Goal: Task Accomplishment & Management: Manage account settings

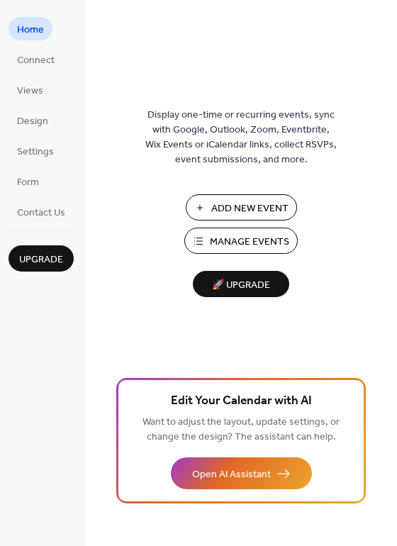
click at [253, 243] on span "Manage Events" at bounding box center [249, 242] width 79 height 15
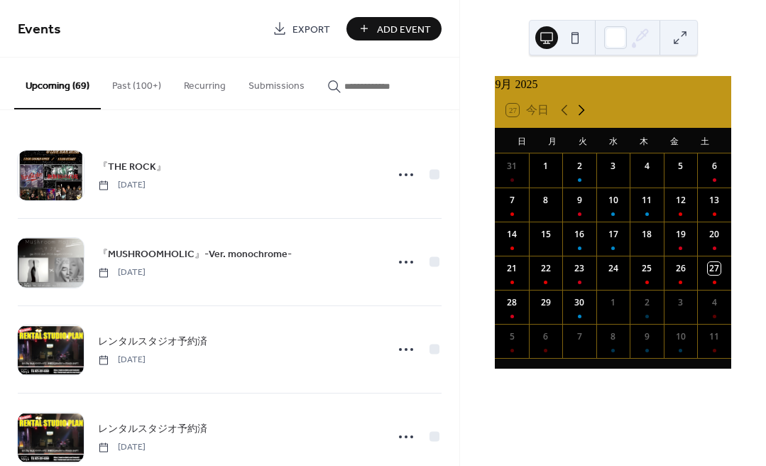
click at [583, 119] on icon at bounding box center [581, 109] width 17 height 17
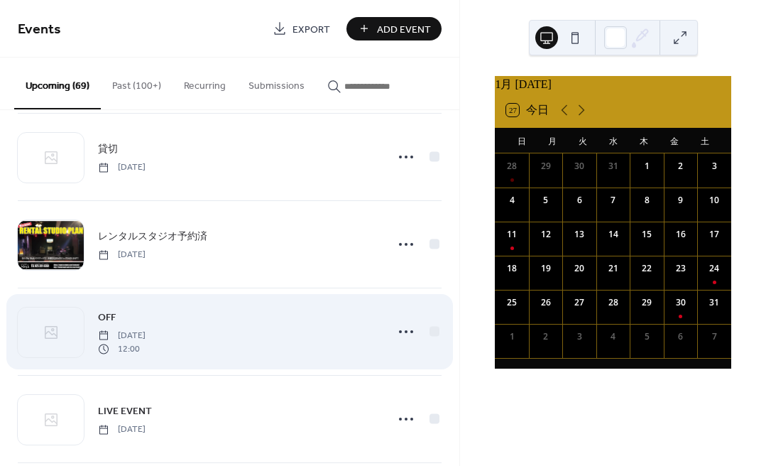
scroll to position [1590, 0]
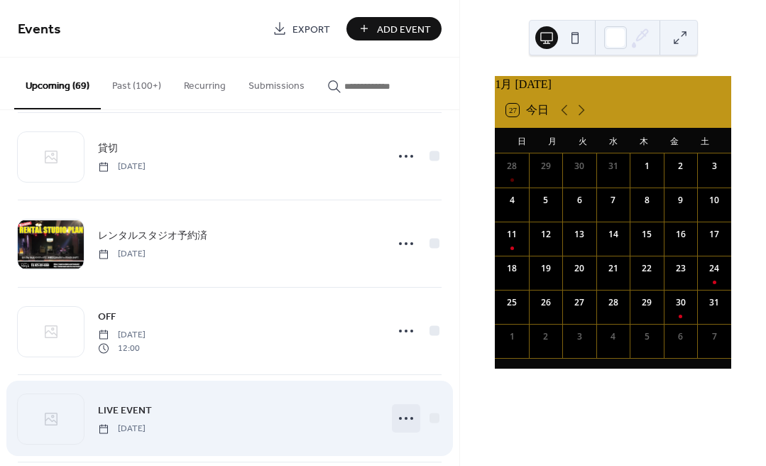
click at [405, 417] on icon at bounding box center [406, 418] width 23 height 23
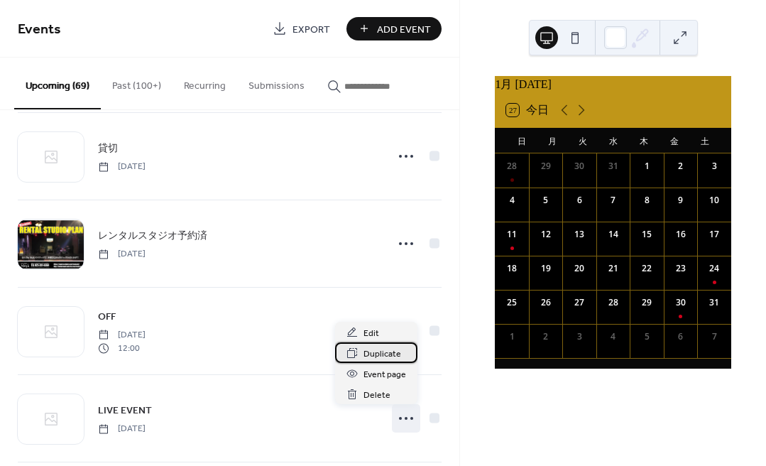
click at [386, 352] on span "Duplicate" at bounding box center [382, 353] width 38 height 15
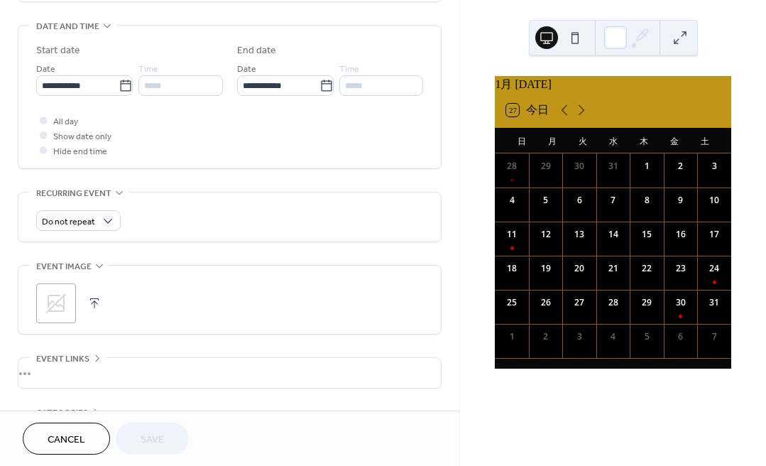
scroll to position [436, 0]
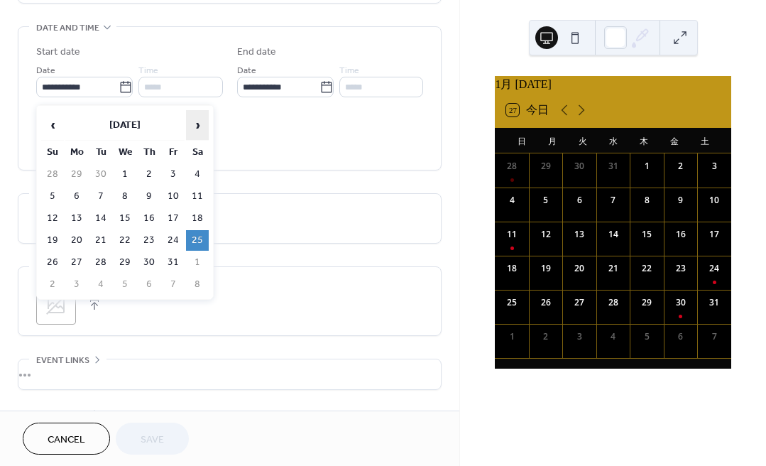
click at [193, 123] on span "›" at bounding box center [197, 125] width 21 height 28
click at [197, 193] on td "10" at bounding box center [197, 196] width 23 height 21
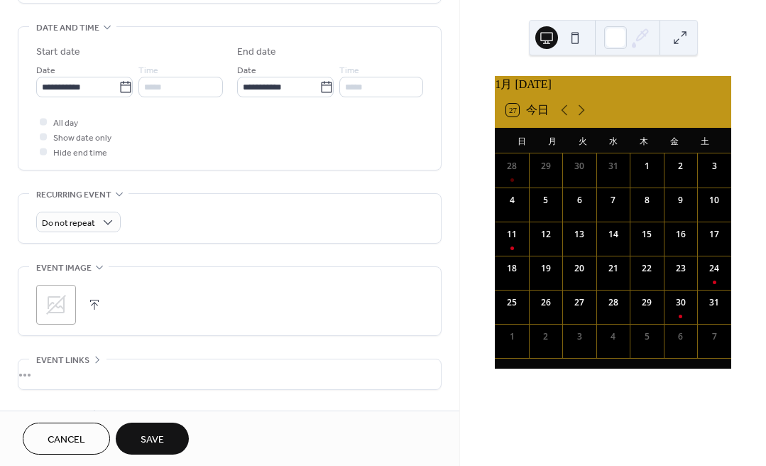
type input "**********"
click at [153, 439] on span "Save" at bounding box center [152, 439] width 23 height 15
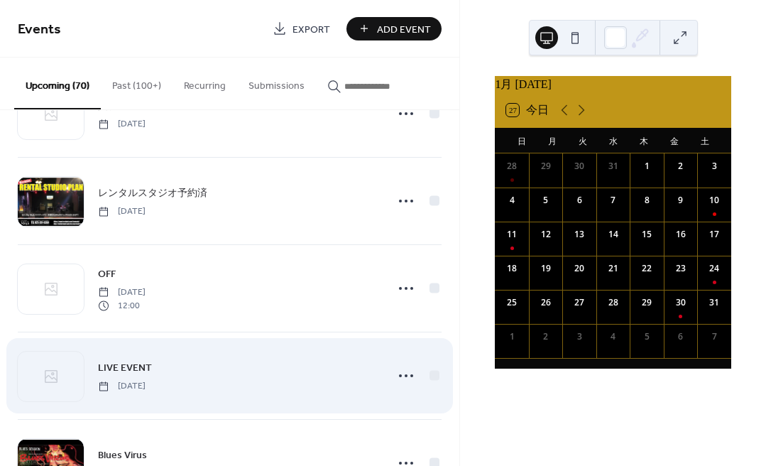
scroll to position [1634, 0]
click at [402, 368] on icon at bounding box center [406, 374] width 23 height 23
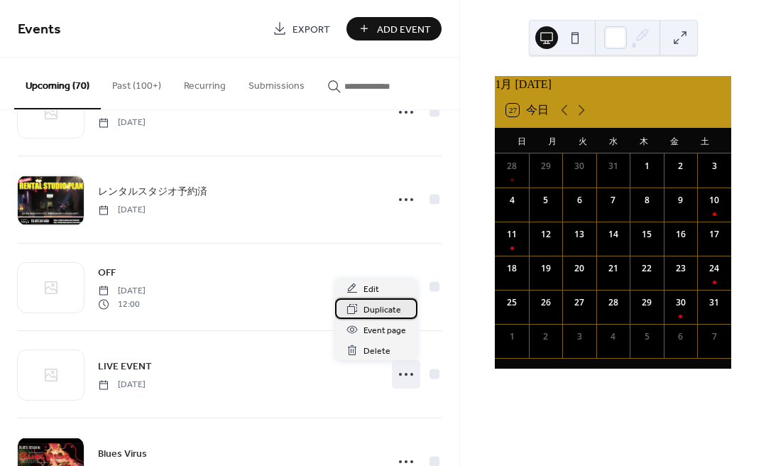
click at [383, 307] on span "Duplicate" at bounding box center [382, 309] width 38 height 15
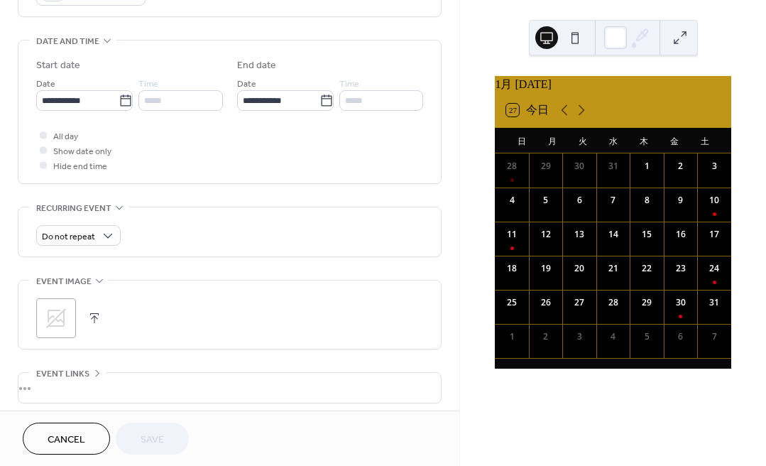
scroll to position [395, 0]
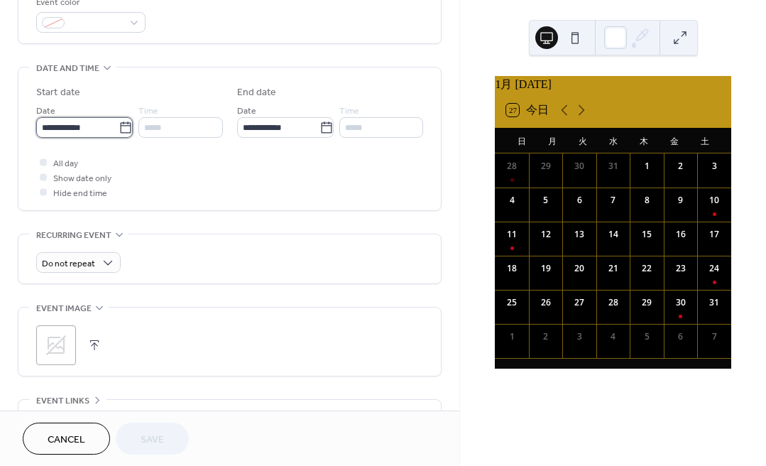
click at [79, 133] on input "**********" at bounding box center [77, 127] width 82 height 21
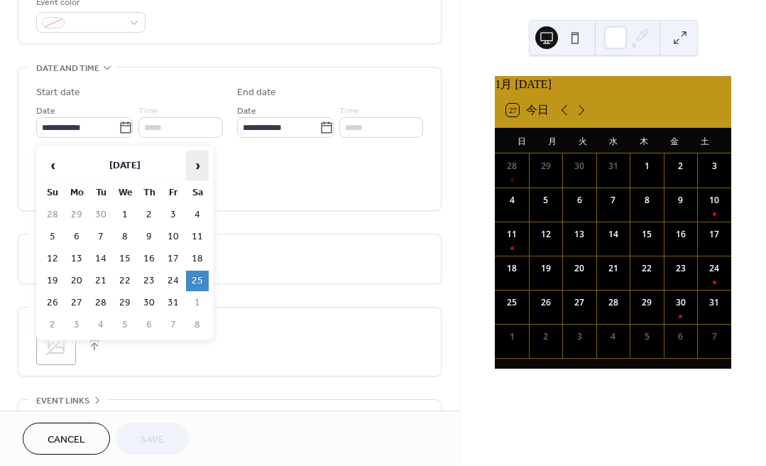
click at [199, 164] on span "›" at bounding box center [197, 165] width 21 height 28
click at [199, 256] on td "17" at bounding box center [197, 258] width 23 height 21
type input "**********"
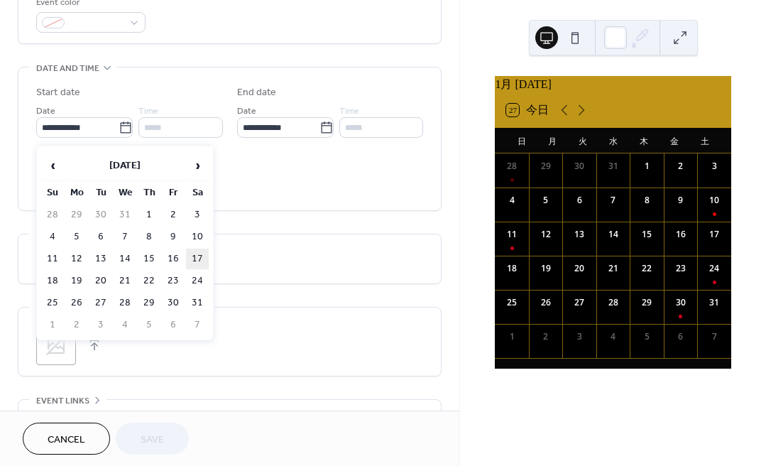
type input "**********"
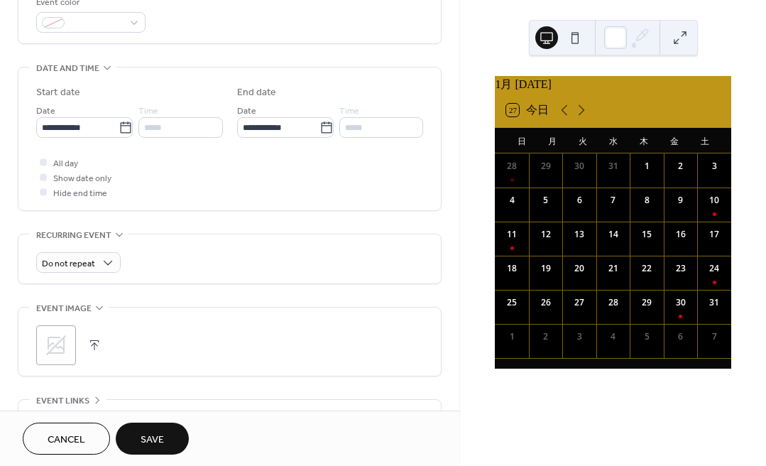
click at [143, 434] on span "Save" at bounding box center [152, 439] width 23 height 15
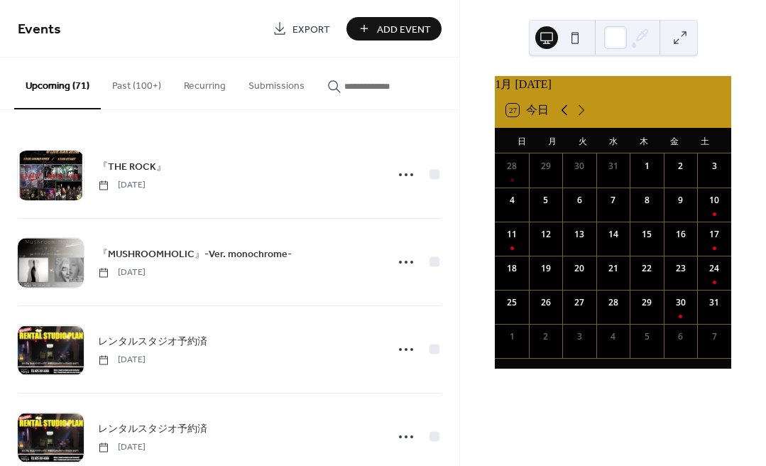
click at [565, 117] on icon at bounding box center [564, 109] width 17 height 17
click at [583, 114] on icon at bounding box center [581, 109] width 17 height 17
click at [578, 116] on icon at bounding box center [581, 109] width 17 height 17
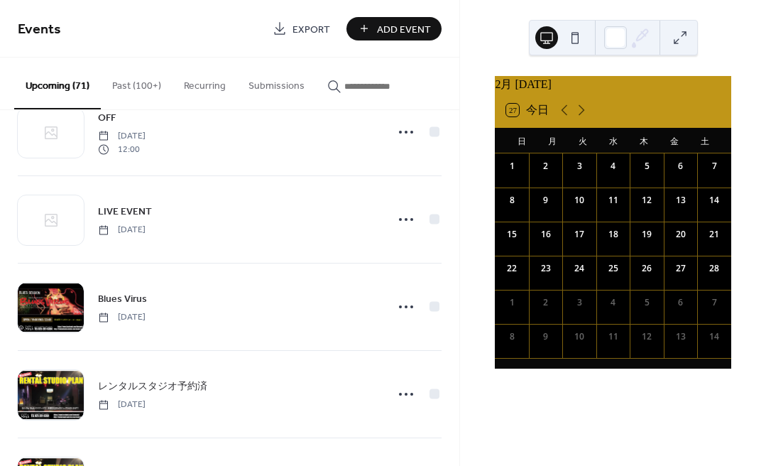
scroll to position [1790, 0]
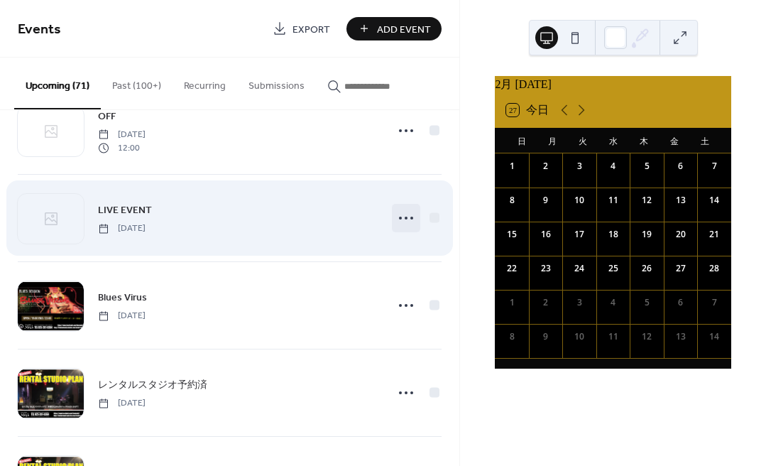
click at [404, 214] on icon at bounding box center [406, 218] width 23 height 23
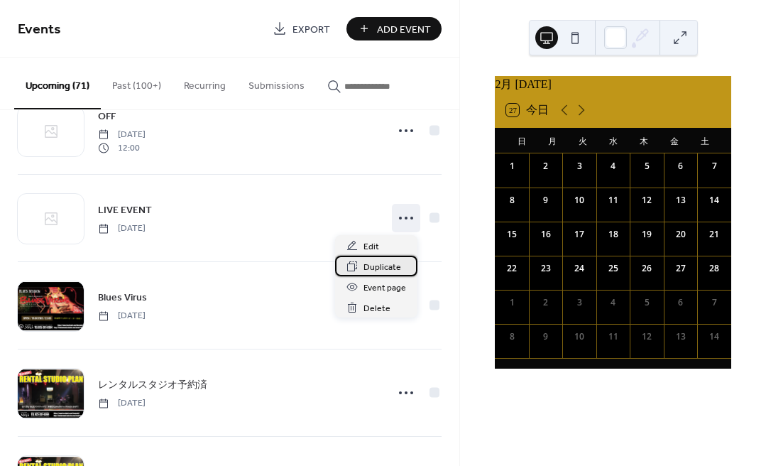
click at [375, 265] on span "Duplicate" at bounding box center [382, 267] width 38 height 15
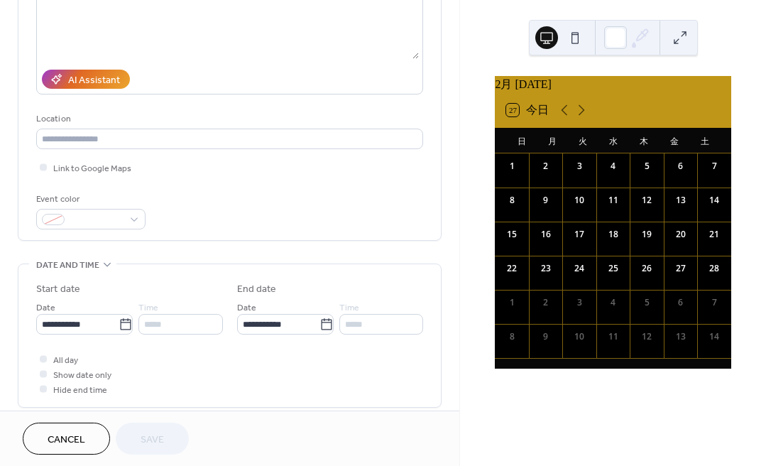
scroll to position [205, 0]
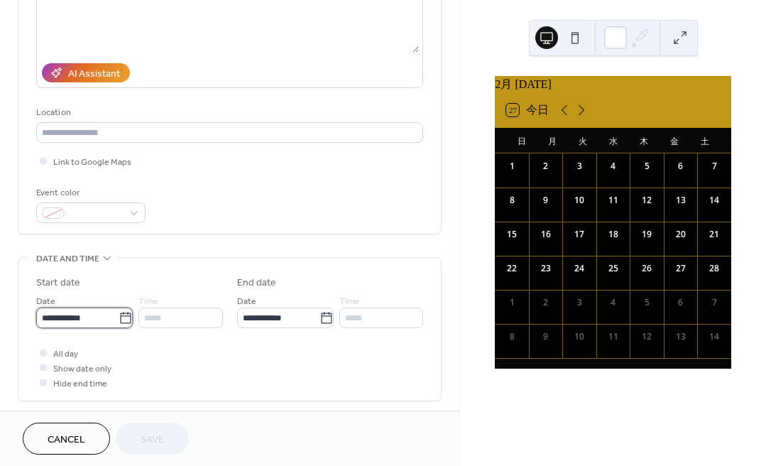
click at [83, 319] on input "**********" at bounding box center [77, 317] width 82 height 21
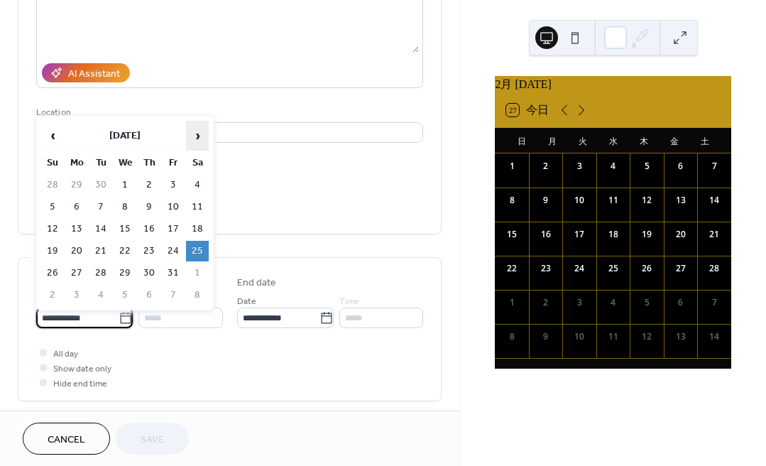
click at [197, 135] on span "›" at bounding box center [197, 135] width 21 height 28
click at [195, 249] on td "21" at bounding box center [197, 251] width 23 height 21
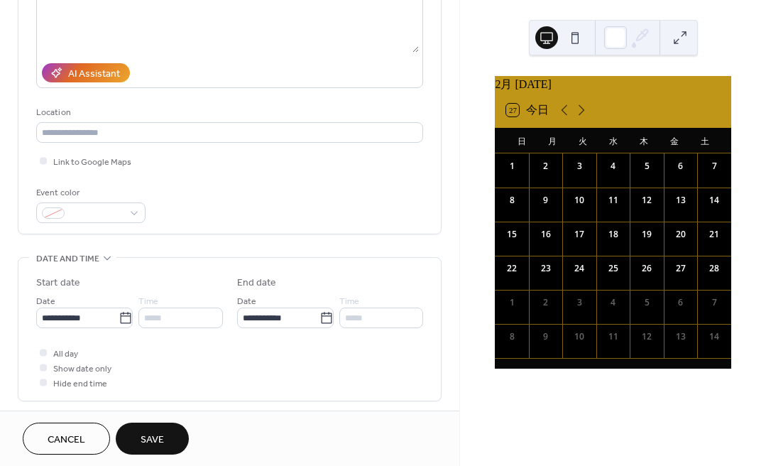
type input "**********"
click at [150, 440] on span "Save" at bounding box center [152, 439] width 23 height 15
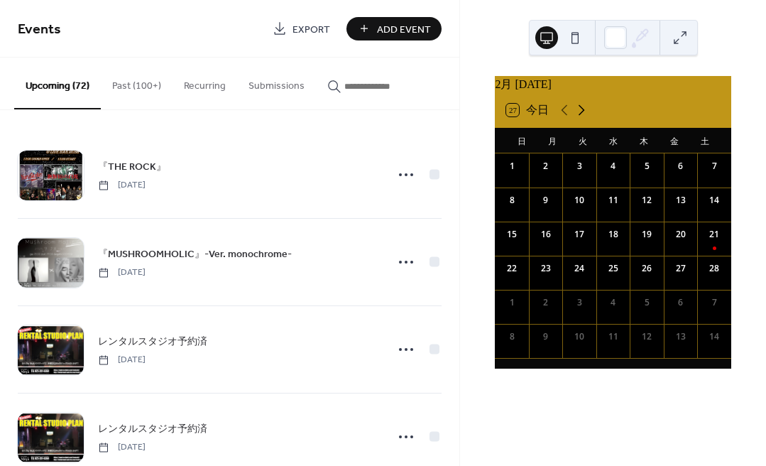
click at [581, 115] on icon at bounding box center [581, 109] width 17 height 17
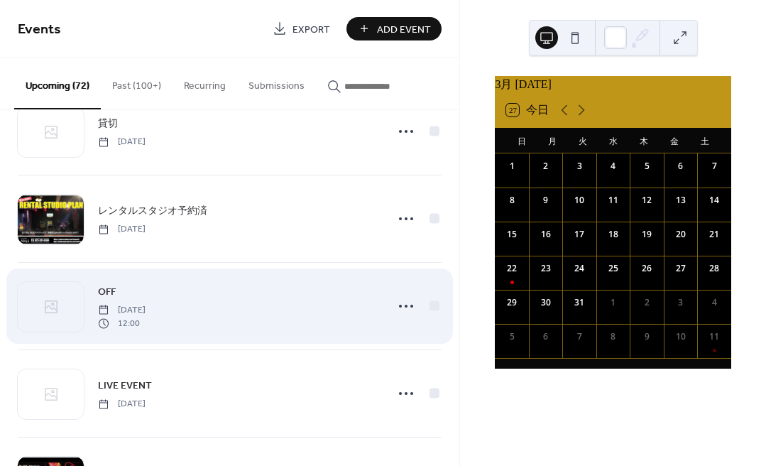
scroll to position [1688, 0]
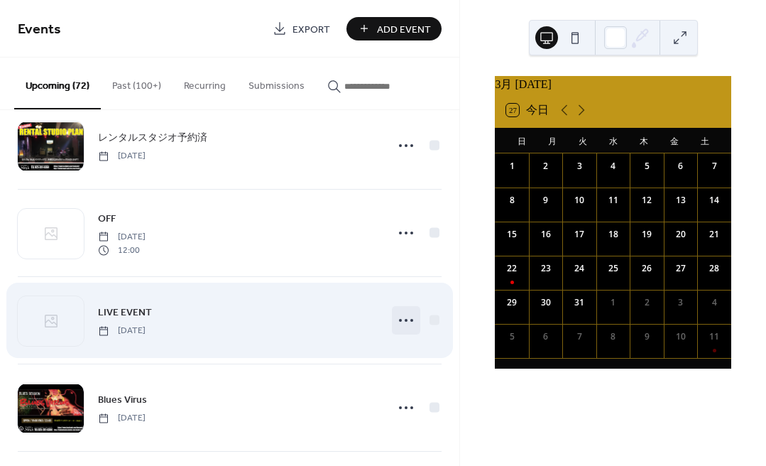
click at [399, 321] on circle at bounding box center [400, 320] width 3 height 3
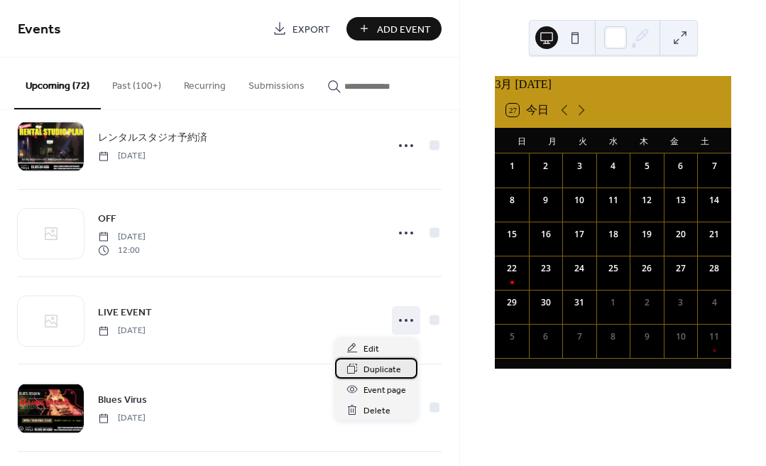
click at [383, 368] on span "Duplicate" at bounding box center [382, 369] width 38 height 15
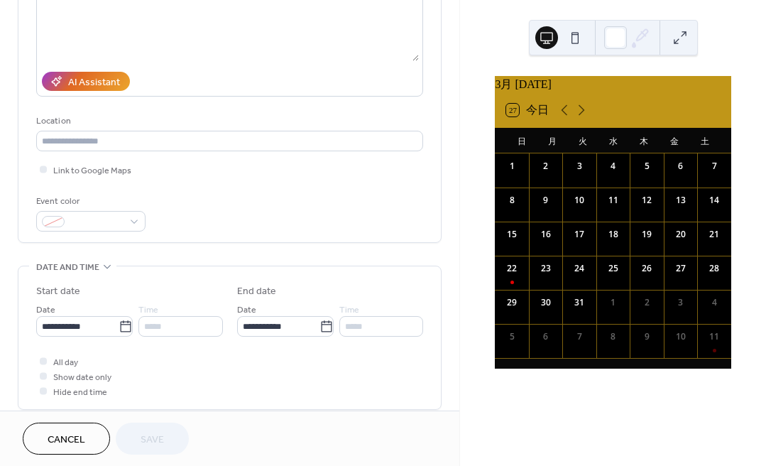
scroll to position [390, 0]
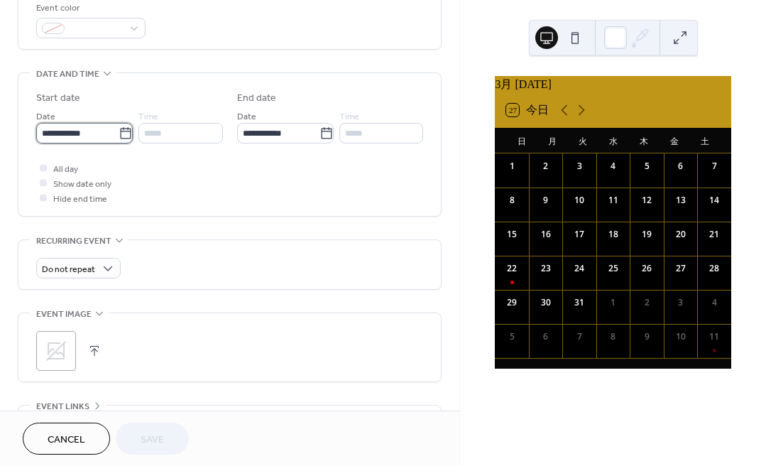
click at [67, 135] on input "**********" at bounding box center [77, 133] width 82 height 21
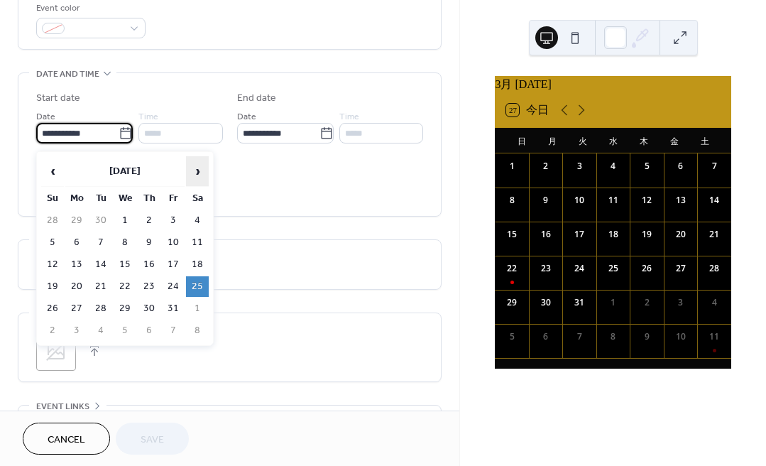
click at [202, 174] on span "›" at bounding box center [197, 171] width 21 height 28
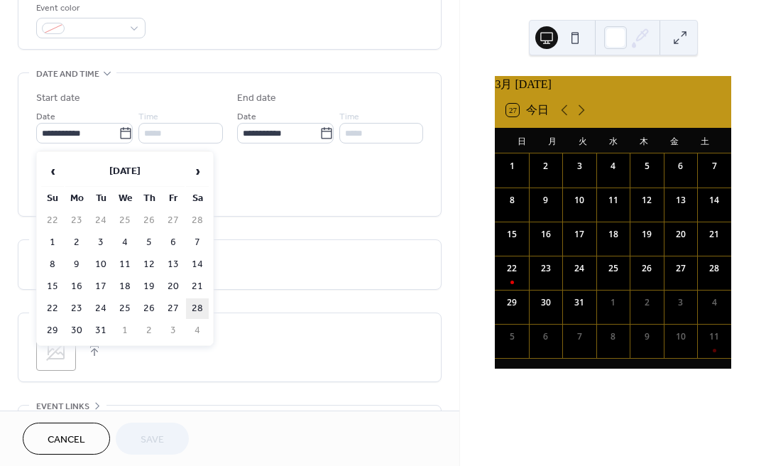
click at [201, 307] on td "28" at bounding box center [197, 308] width 23 height 21
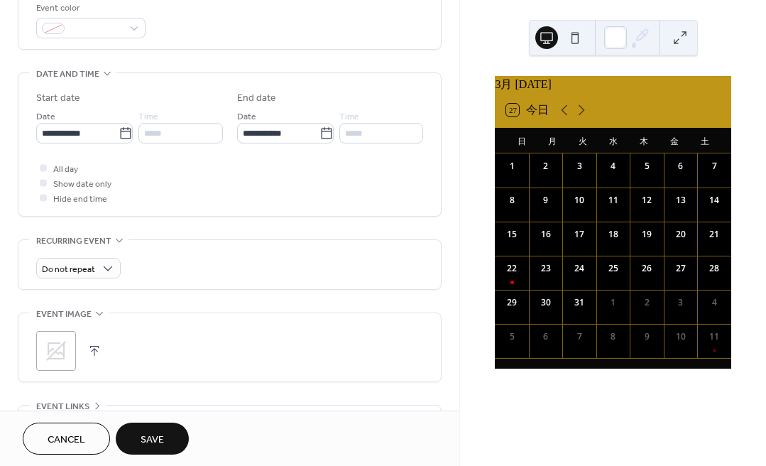
type input "**********"
click at [158, 436] on span "Save" at bounding box center [152, 439] width 23 height 15
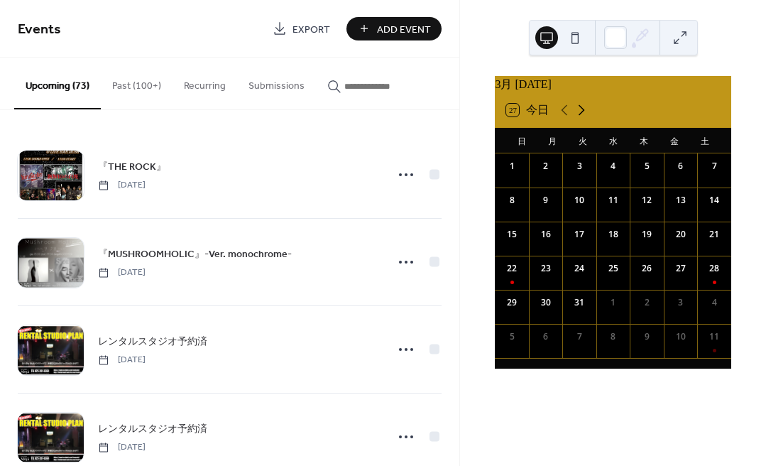
click at [582, 116] on icon at bounding box center [581, 110] width 6 height 11
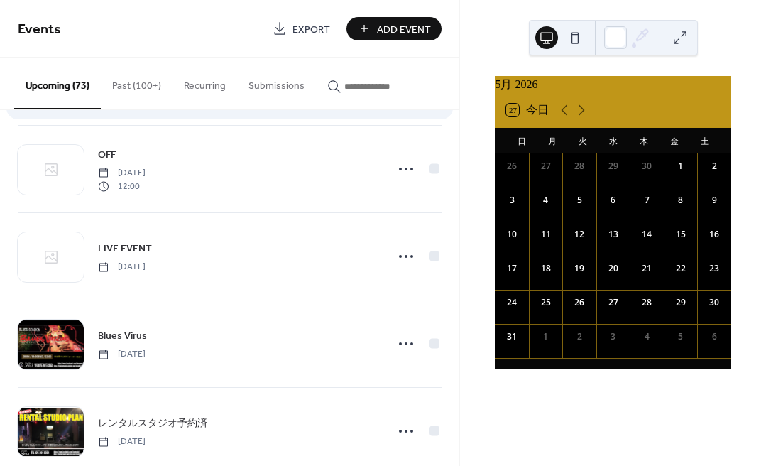
scroll to position [1754, 0]
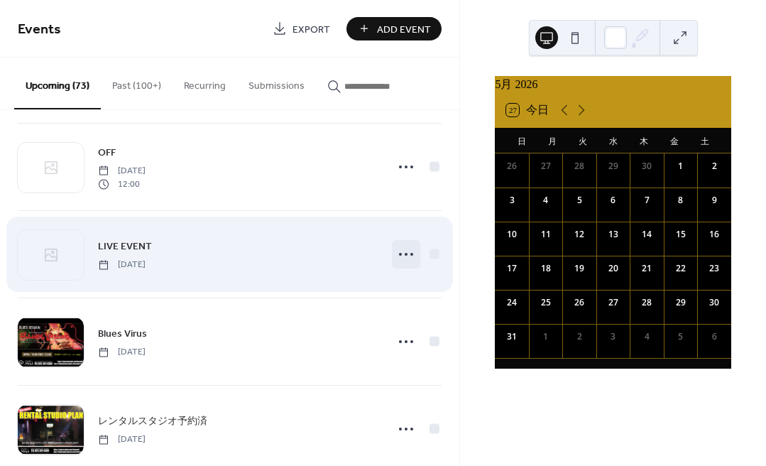
click at [399, 251] on icon at bounding box center [406, 254] width 23 height 23
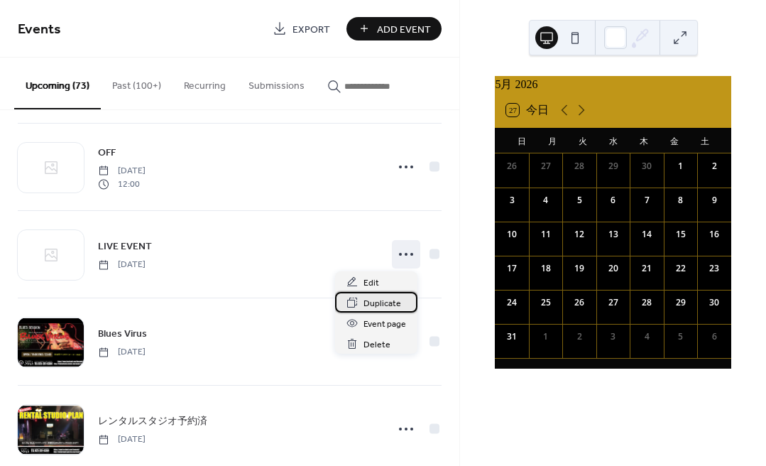
click at [383, 302] on span "Duplicate" at bounding box center [382, 303] width 38 height 15
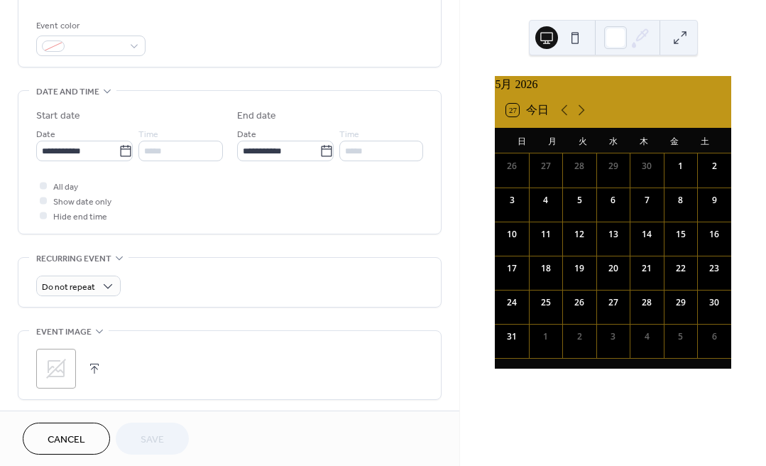
scroll to position [411, 0]
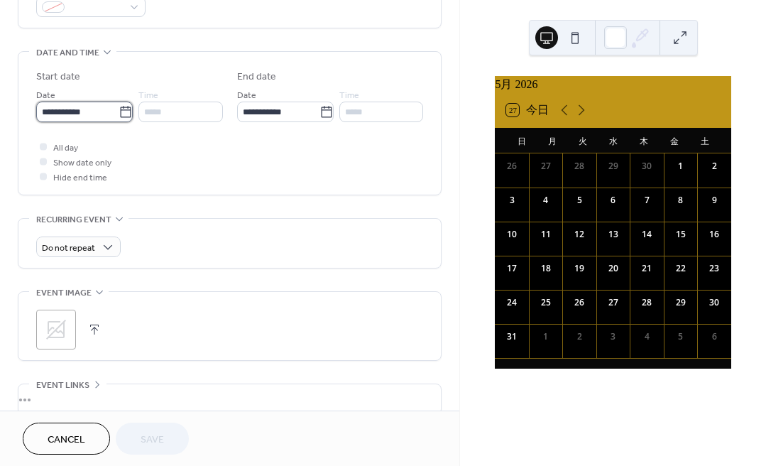
click at [81, 119] on input "**********" at bounding box center [77, 111] width 82 height 21
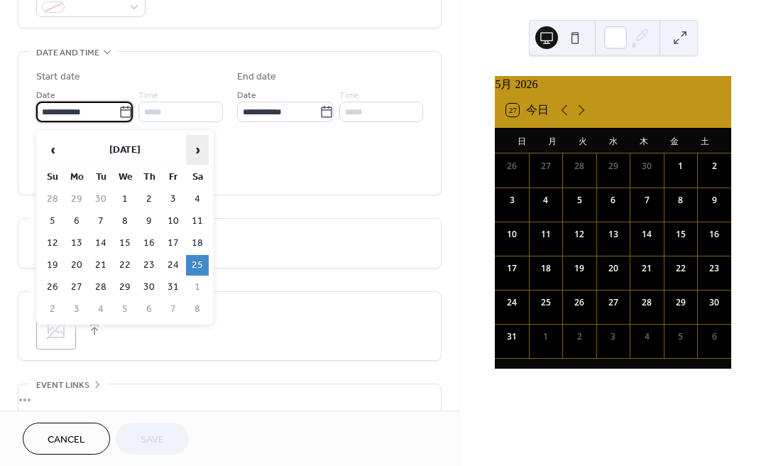
click at [200, 146] on span "›" at bounding box center [197, 150] width 21 height 28
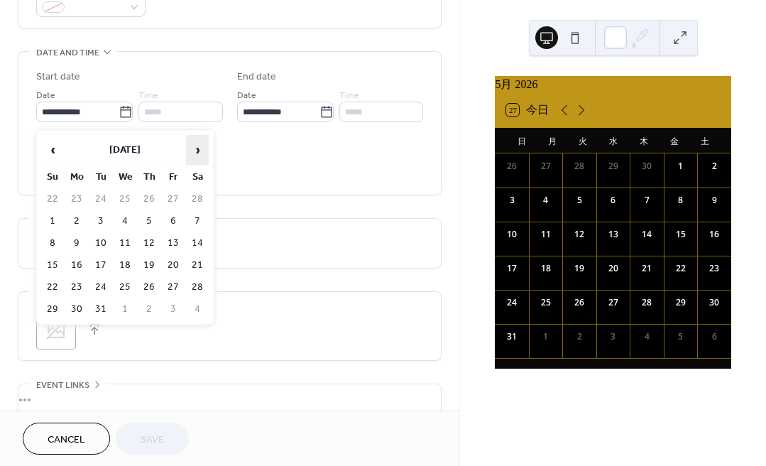
click at [200, 146] on span "›" at bounding box center [197, 150] width 21 height 28
click at [197, 266] on td "23" at bounding box center [197, 265] width 23 height 21
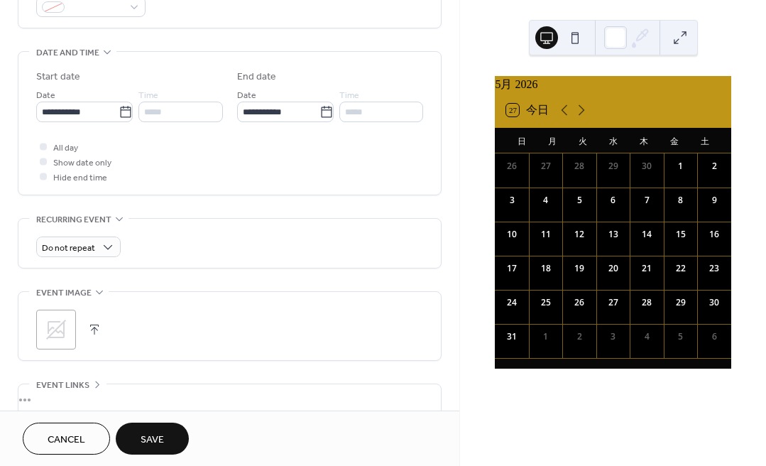
type input "**********"
click at [150, 434] on span "Save" at bounding box center [152, 439] width 23 height 15
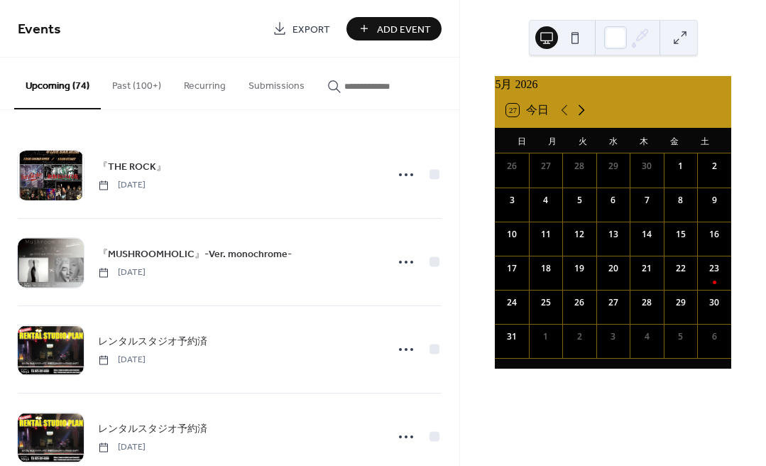
click at [581, 116] on icon at bounding box center [581, 109] width 17 height 17
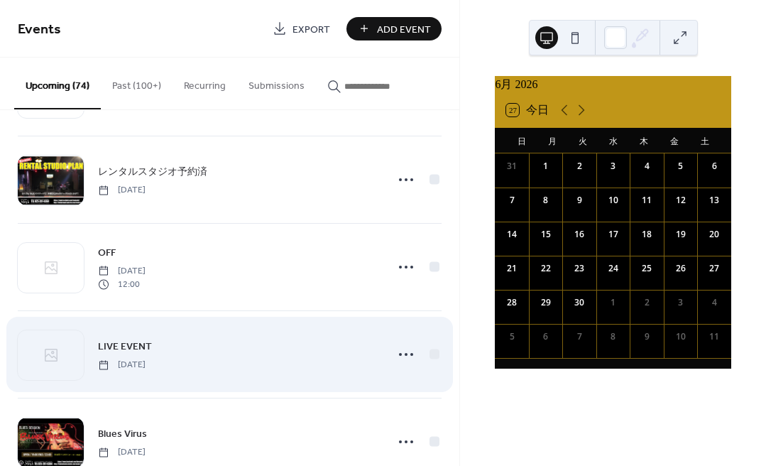
scroll to position [1654, 0]
click at [400, 349] on icon at bounding box center [406, 353] width 23 height 23
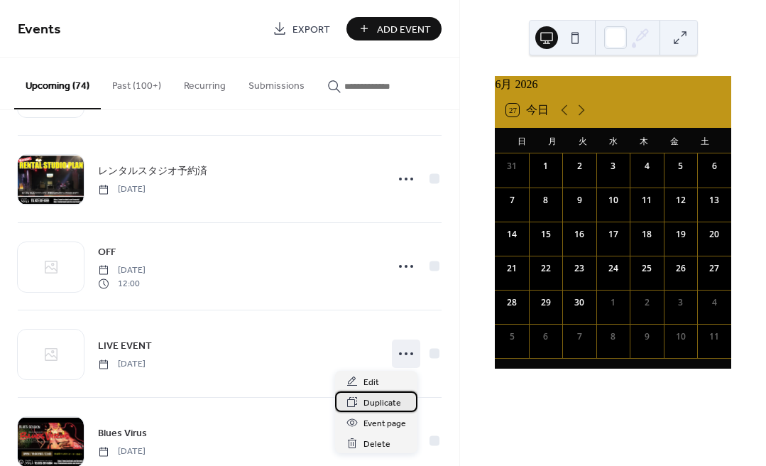
click at [380, 400] on span "Duplicate" at bounding box center [382, 402] width 38 height 15
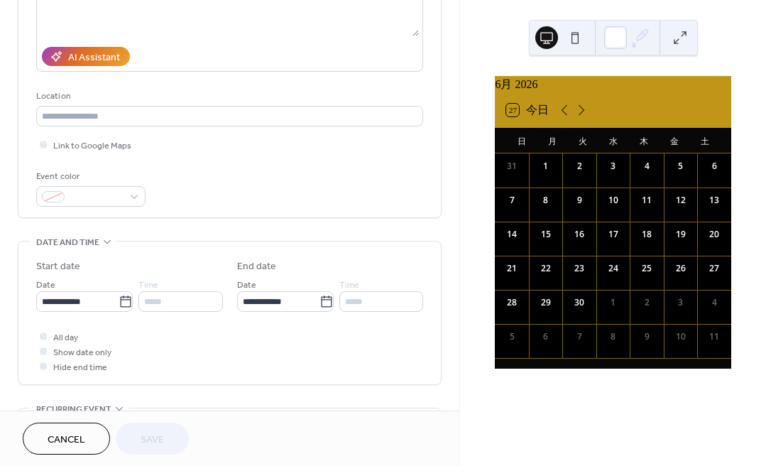
scroll to position [227, 0]
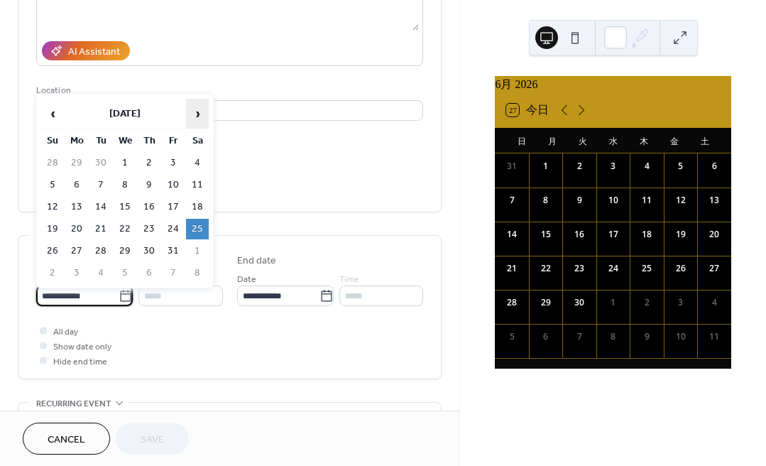
click at [199, 118] on span "›" at bounding box center [197, 113] width 21 height 28
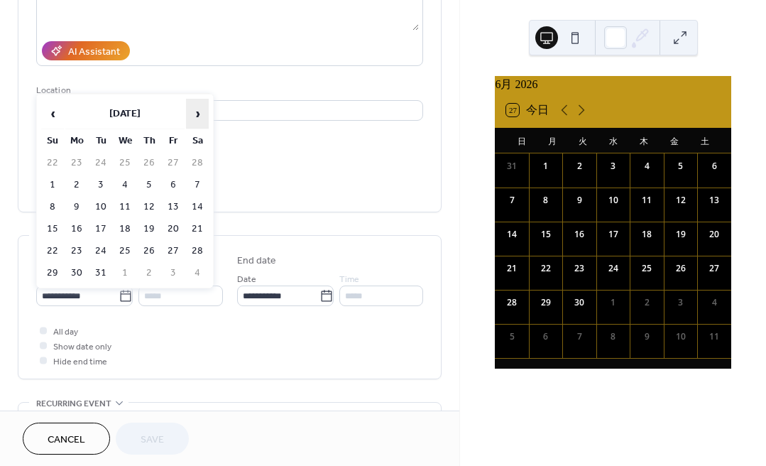
click at [199, 118] on span "›" at bounding box center [197, 113] width 21 height 28
click at [197, 165] on td "6" at bounding box center [197, 163] width 23 height 21
type input "**********"
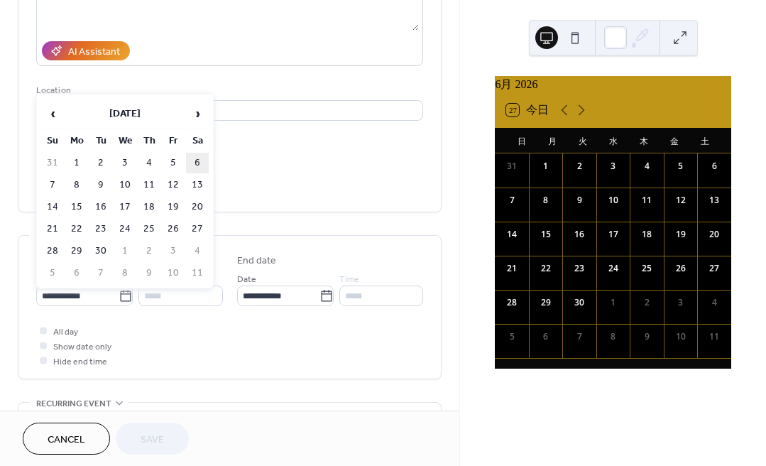
type input "**********"
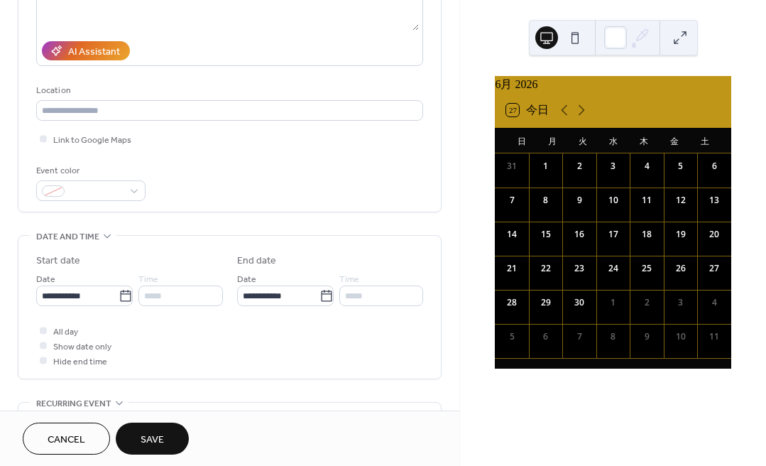
click at [150, 435] on span "Save" at bounding box center [152, 439] width 23 height 15
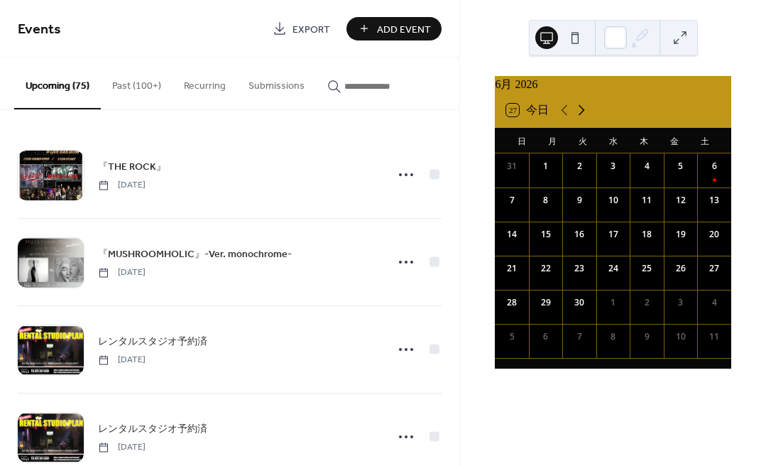
click at [580, 119] on icon at bounding box center [581, 109] width 17 height 17
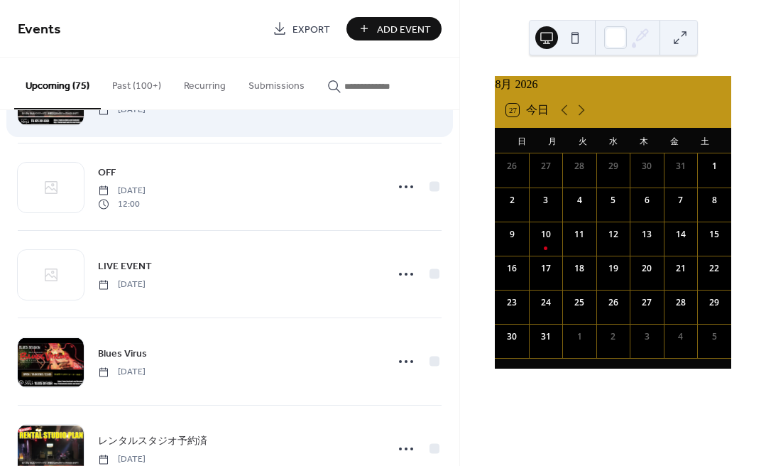
scroll to position [1762, 0]
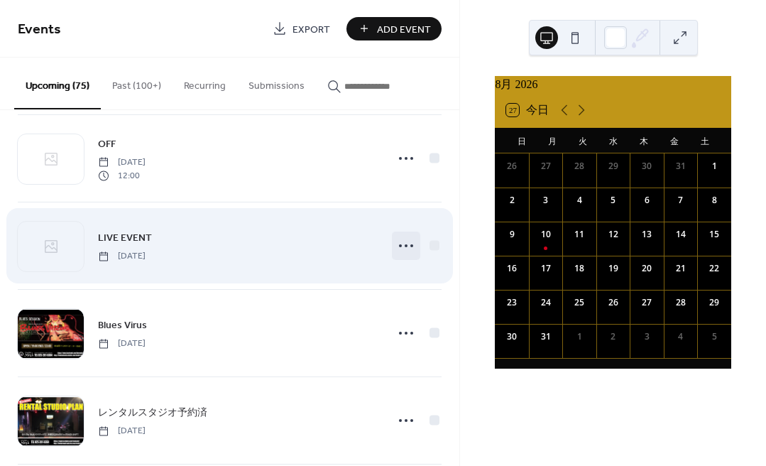
click at [403, 247] on icon at bounding box center [406, 245] width 23 height 23
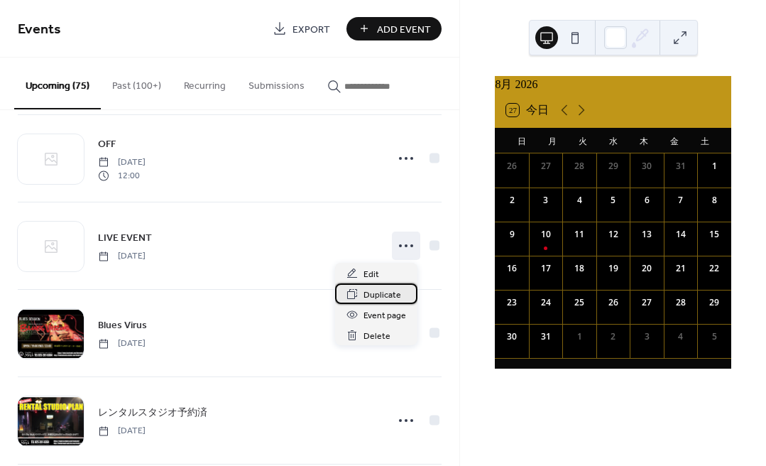
click at [378, 294] on span "Duplicate" at bounding box center [382, 294] width 38 height 15
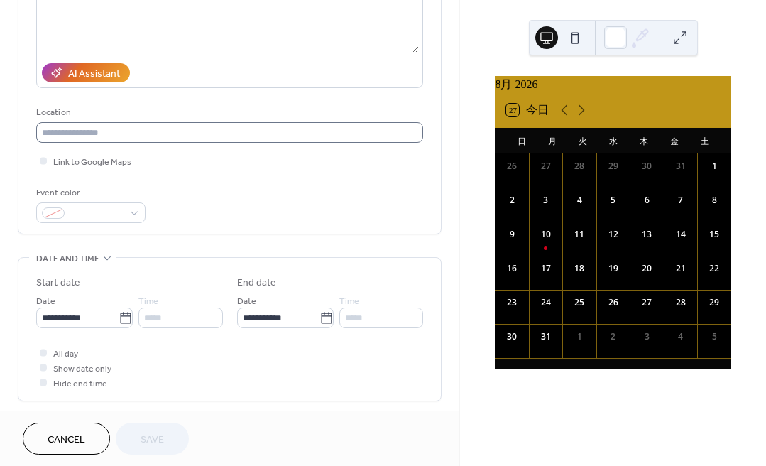
scroll to position [214, 0]
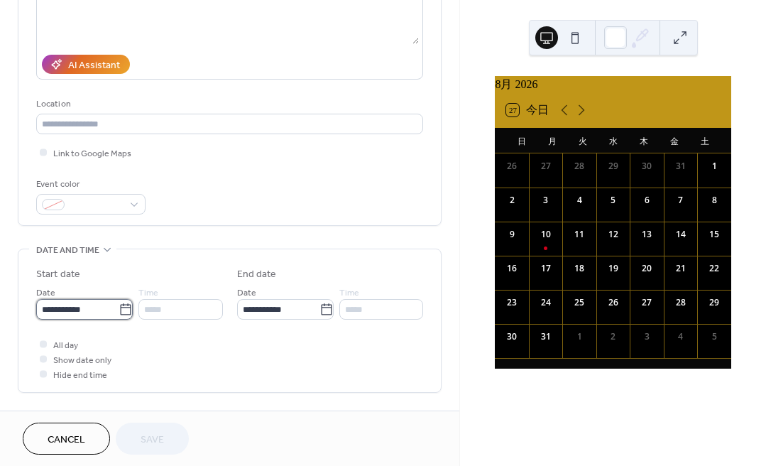
click at [87, 317] on input "**********" at bounding box center [77, 309] width 82 height 21
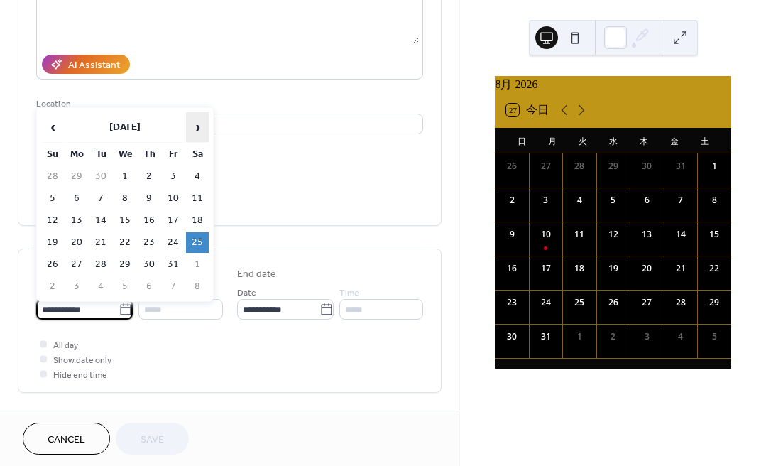
click at [197, 126] on span "›" at bounding box center [197, 127] width 21 height 28
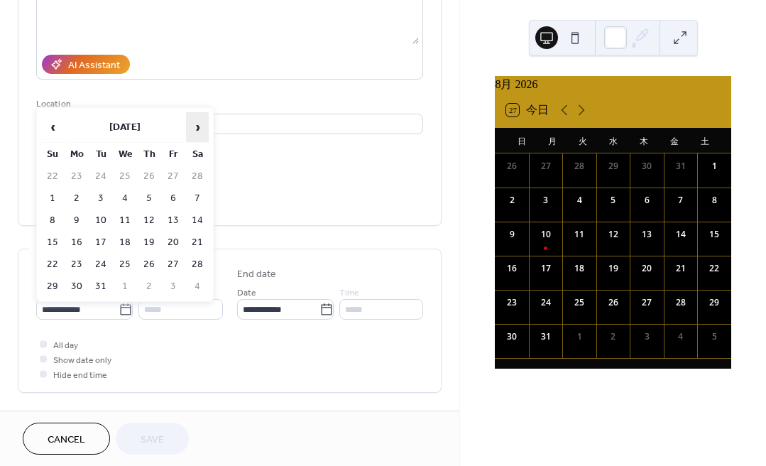
click at [197, 126] on span "›" at bounding box center [197, 127] width 21 height 28
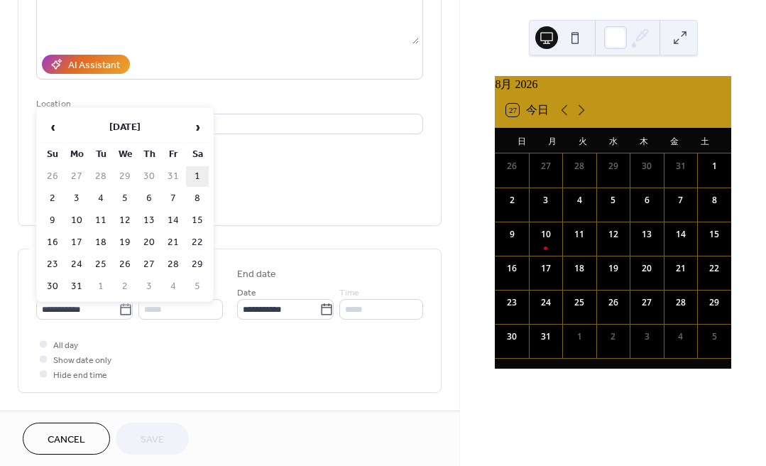
click at [199, 176] on td "1" at bounding box center [197, 176] width 23 height 21
type input "**********"
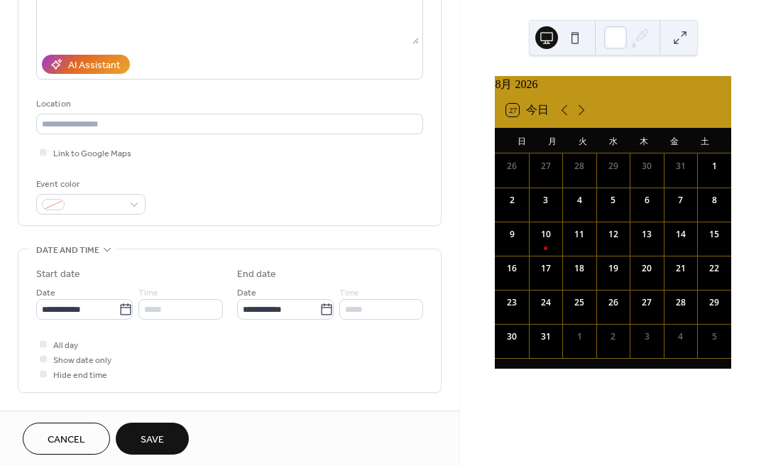
click at [152, 433] on span "Save" at bounding box center [152, 439] width 23 height 15
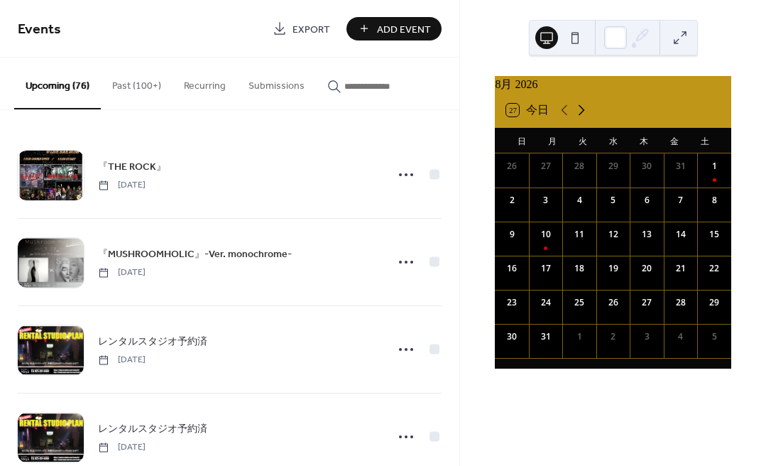
click at [583, 116] on icon at bounding box center [581, 110] width 6 height 11
